Goal: Transaction & Acquisition: Book appointment/travel/reservation

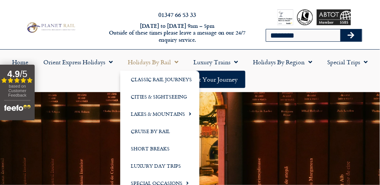
click at [147, 63] on link "Holidays by Rail" at bounding box center [153, 62] width 66 height 17
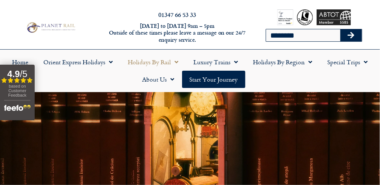
click at [147, 63] on link "Holidays by Rail" at bounding box center [153, 62] width 66 height 17
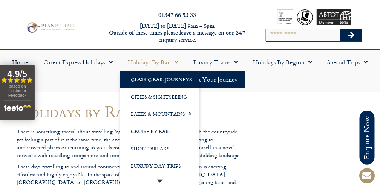
click at [157, 76] on link "Classic Rail Journeys" at bounding box center [159, 79] width 79 height 17
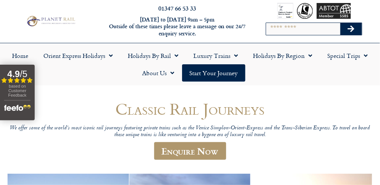
scroll to position [7, 0]
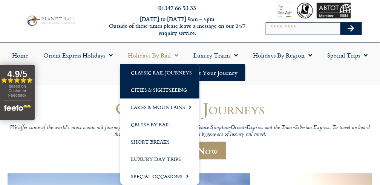
click at [156, 91] on link "Cities & Sightseeing" at bounding box center [159, 89] width 79 height 17
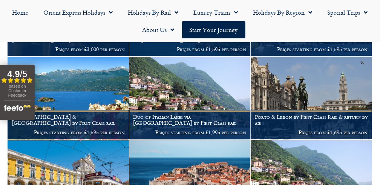
scroll to position [256, 0]
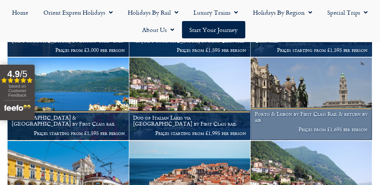
click at [296, 112] on h1 "Porto & Lisbon by First Class Rail & return by air" at bounding box center [311, 118] width 113 height 12
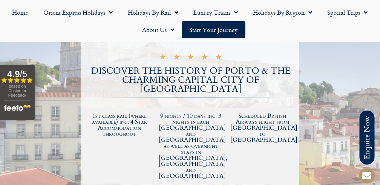
scroll to position [141, 0]
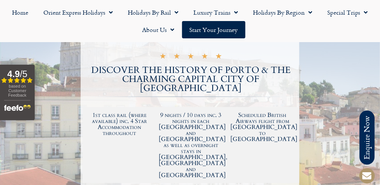
click at [296, 110] on div "Scheduled British Airways flight from [GEOGRAPHIC_DATA] to [GEOGRAPHIC_DATA]" at bounding box center [262, 146] width 72 height 74
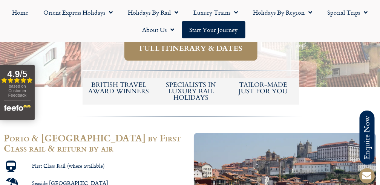
scroll to position [398, 0]
